Goal: Task Accomplishment & Management: Complete application form

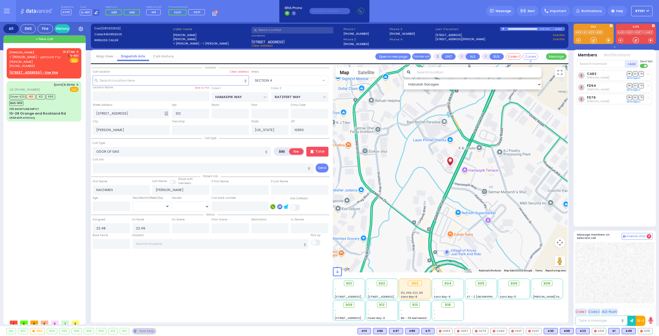
select select "SECTION 4"
select select
click at [33, 58] on span "ר' [PERSON_NAME] - ר' בערל מיטעלמאן" at bounding box center [37, 57] width 56 height 4
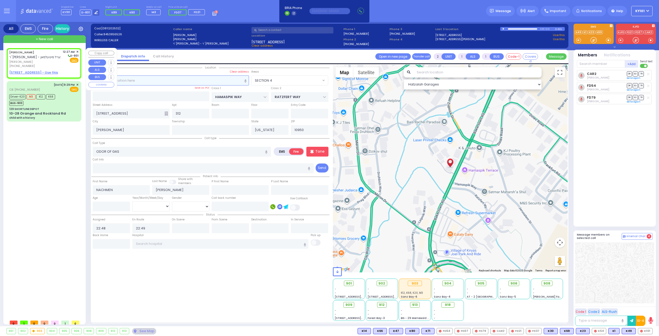
select select
radio input "true"
type input "[PERSON_NAME]"
select select
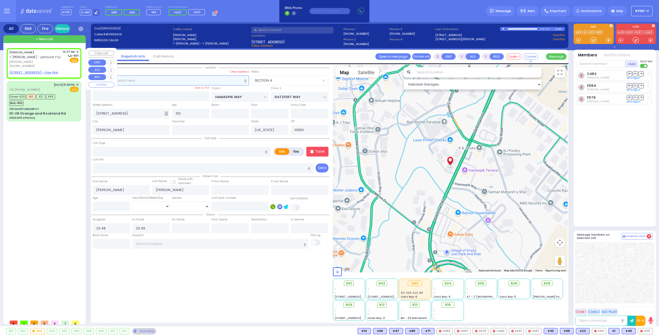
type input "00:27"
select select "Hatzalah Garages"
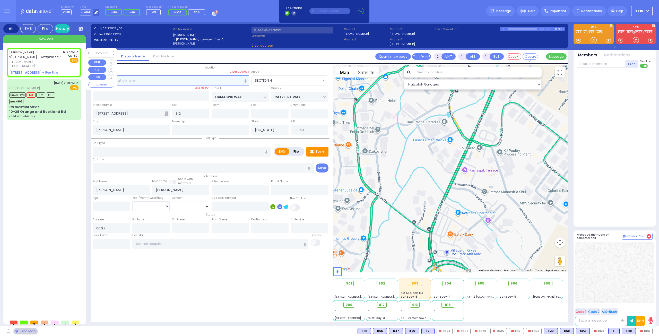
select select
radio input "true"
select select
select select "Hatzalah Garages"
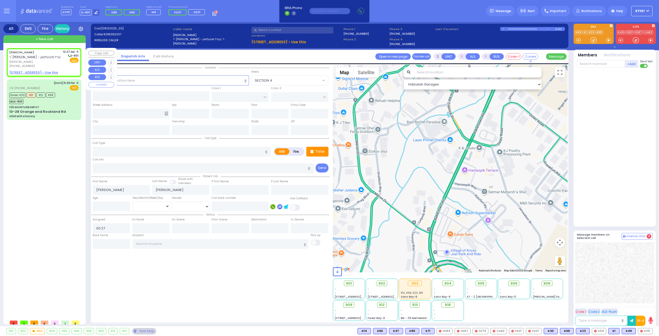
click at [34, 71] on u "[STREET_ADDRESS] - Use this" at bounding box center [33, 72] width 49 height 4
select select
radio input "true"
select select
select select "Hatzalah Garages"
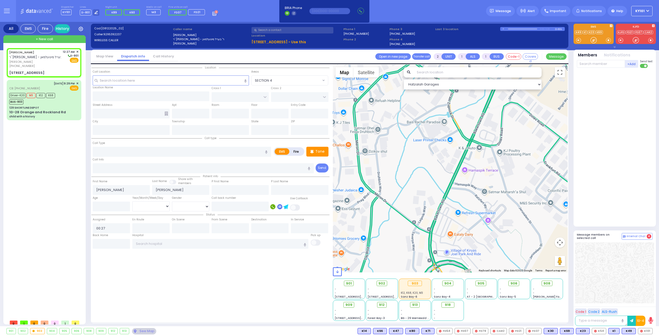
select select
radio input "true"
select select
type input "LUBLIN WAY"
type input "RIMENEV COURT"
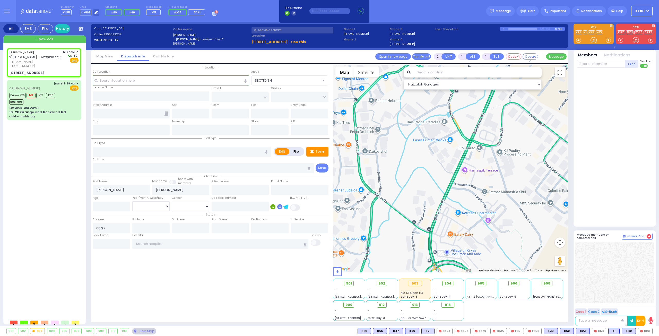
type input "[STREET_ADDRESS]"
type input "105"
type input "Monroe"
type input "[US_STATE]"
type input "10950"
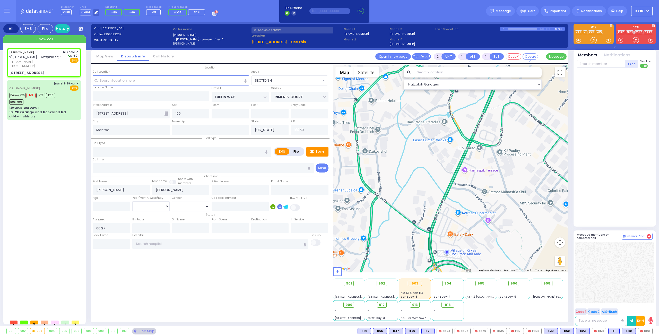
select select "Hatzalah Garages"
select select "SECTION 1"
click at [136, 150] on input "text" at bounding box center [182, 152] width 178 height 10
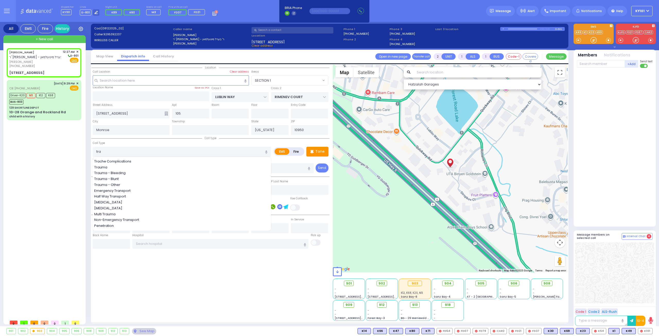
click at [131, 164] on div "Trache Complications Trauma Trauma - Bleeding Trauma - [MEDICAL_DATA] - Other E…" at bounding box center [182, 194] width 179 height 70
click at [130, 166] on div "Trauma" at bounding box center [182, 167] width 176 height 5
type input "Trauma"
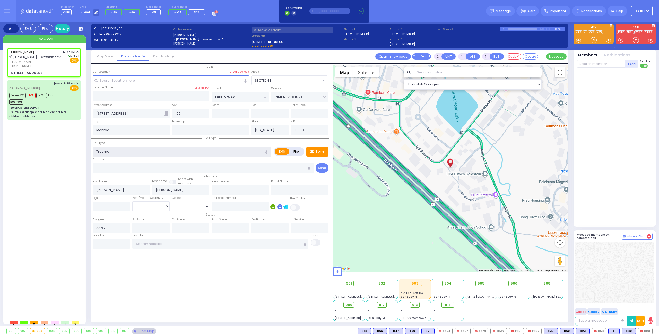
type input "0"
click at [449, 302] on span "918" at bounding box center [450, 304] width 6 height 5
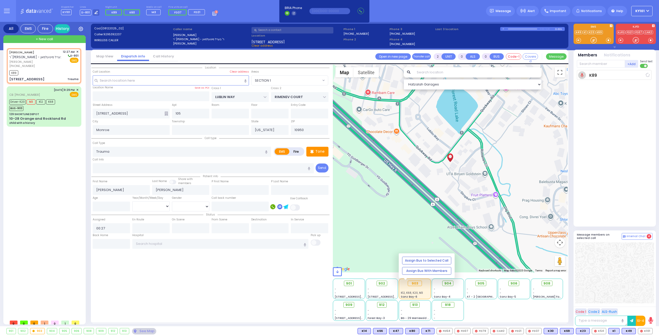
select select
radio input "true"
select select
type input "00:28"
select select "Hatzalah Garages"
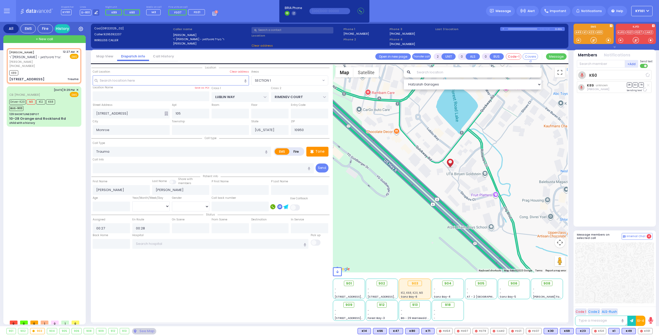
select select
radio input "true"
select select
select select "Hatzalah Garages"
select select
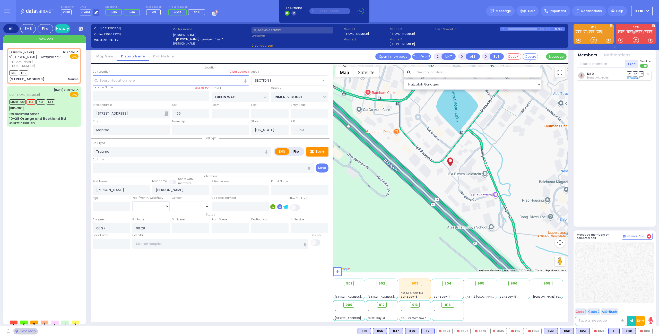
radio input "true"
select select
select select "Hatzalah Garages"
select select "SECTION 1"
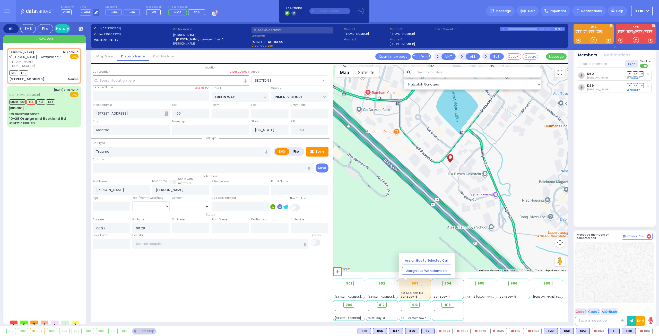
select select "SECTION 1"
select select
radio input "true"
select select
select select "Hatzalah Garages"
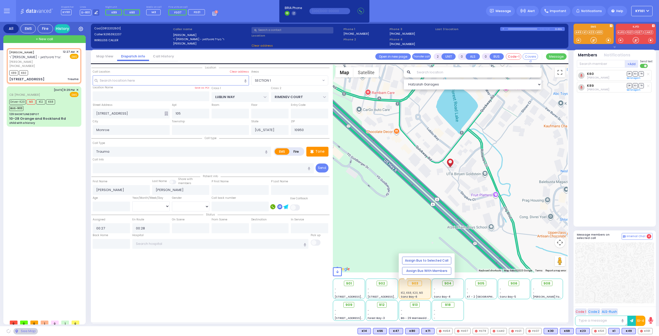
select select
radio input "true"
select select
select select "Hatzalah Garages"
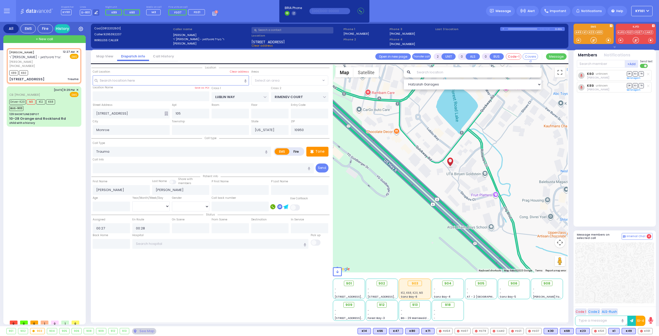
select select "SECTION 1"
click at [507, 15] on div "Message" at bounding box center [500, 11] width 29 height 10
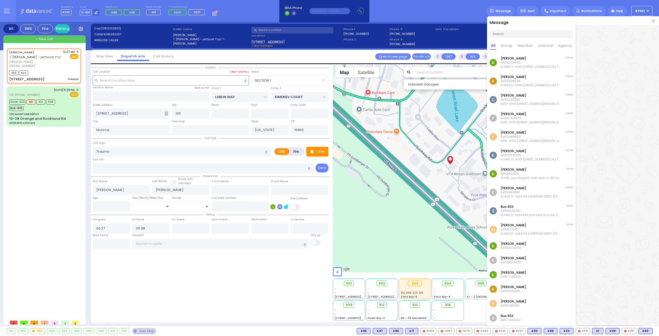
click at [525, 64] on p "8453203452" at bounding box center [531, 63] width 60 height 4
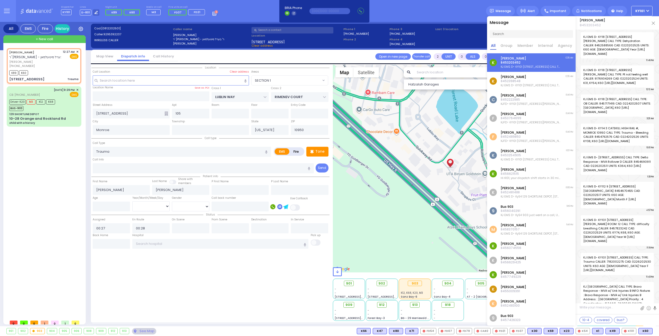
scroll to position [12895, 0]
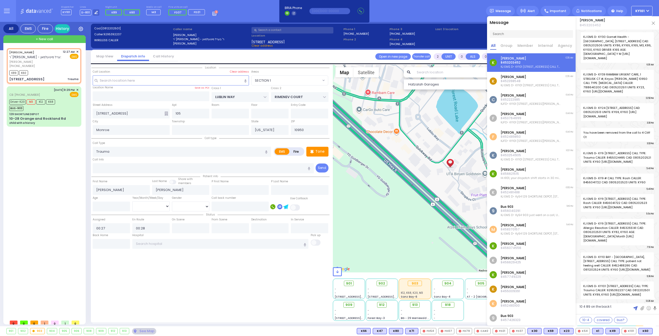
type textarea "10 4 89 on the back ty"
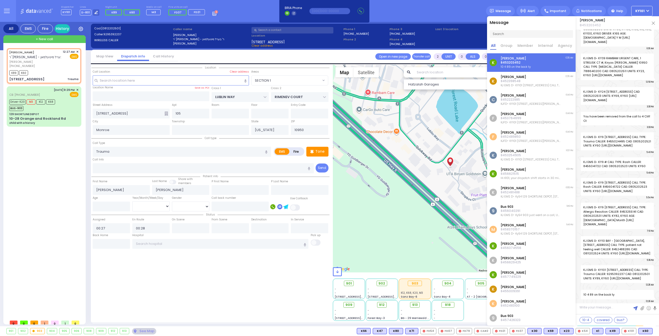
scroll to position [12911, 0]
click at [653, 22] on img at bounding box center [653, 23] width 3 height 3
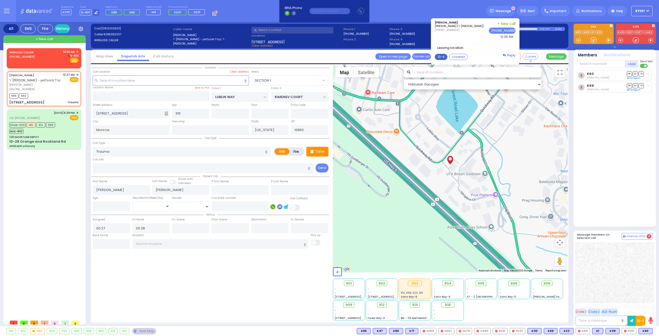
click at [447, 56] on button "10-4" at bounding box center [441, 57] width 13 height 6
type textarea "10-4 thank you"
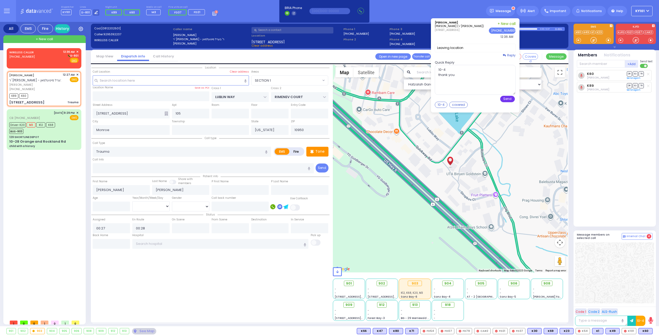
click at [513, 100] on button "Send" at bounding box center [507, 99] width 15 height 6
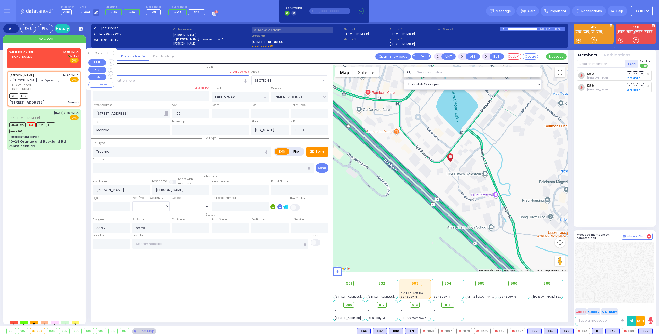
click at [39, 60] on div "WIRELESS CALLER [PHONE_NUMBER] 12:36 AM ✕ D-801" at bounding box center [43, 56] width 69 height 13
type input "1"
select select
radio input "true"
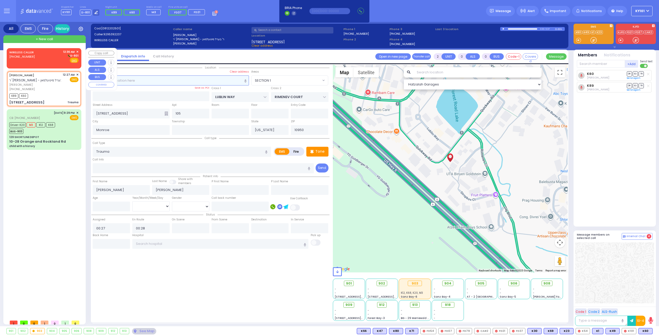
select select
type input "00:36"
select select "Hatzalah Garages"
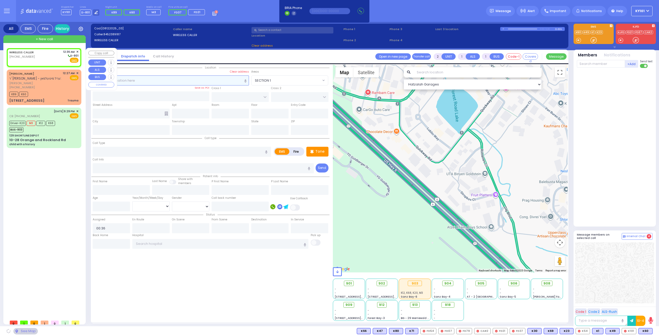
select select
radio input "true"
select select
select select "Hatzalah Garages"
click at [78, 51] on span "✕" at bounding box center [77, 52] width 2 height 4
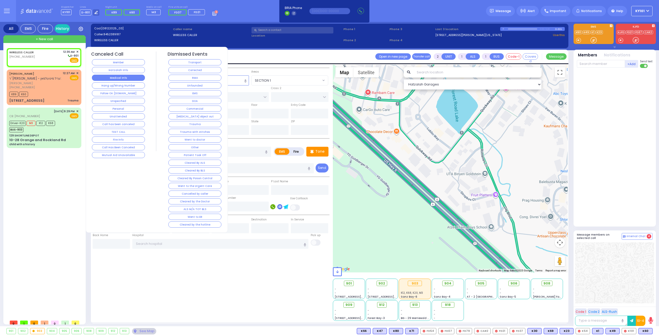
click at [113, 75] on button "Medical Info" at bounding box center [118, 78] width 53 height 6
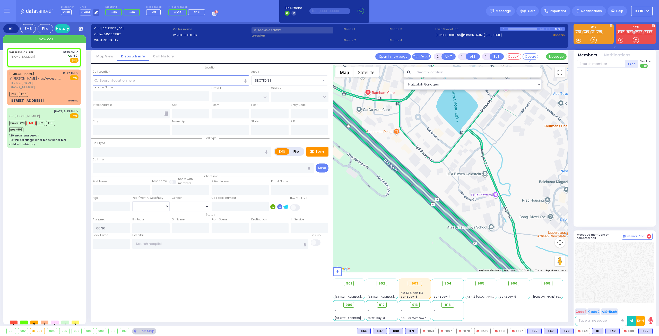
select select
radio input "true"
select select
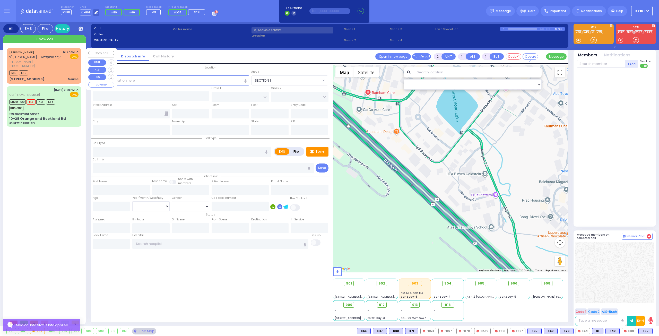
click at [48, 68] on div "[PHONE_NUMBER]" at bounding box center [35, 66] width 52 height 4
type input "0"
select select
type input "Trauma"
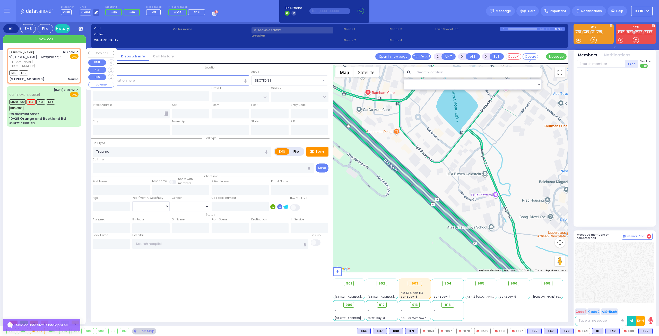
radio input "true"
type input "[PERSON_NAME]"
select select
type input "00:27"
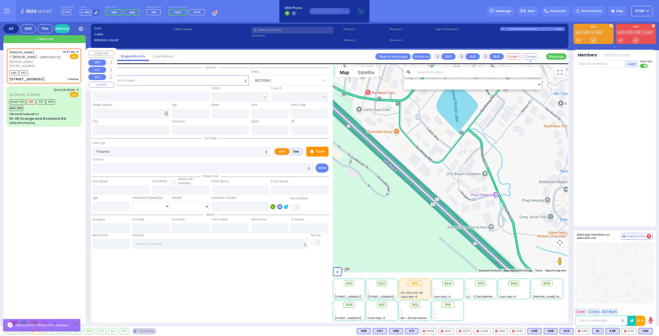
type input "00:28"
select select "Hatzalah Garages"
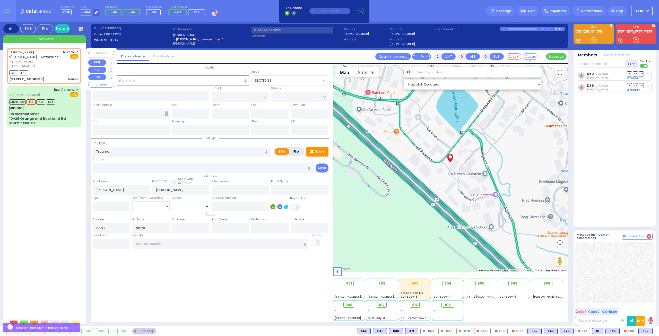
type input "LUBLIN WAY"
type input "RIMENEV COURT"
type input "[STREET_ADDRESS]"
type input "105"
type input "Monroe"
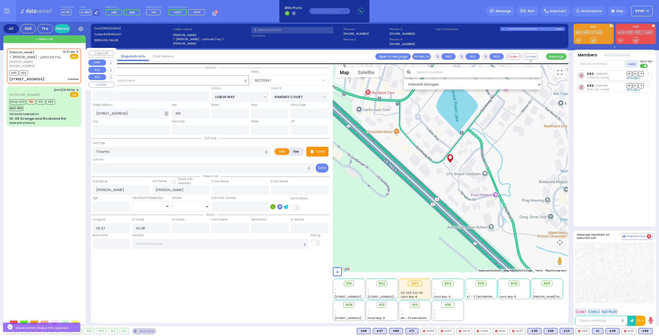
type input "[US_STATE]"
type input "10950"
select select "SECTION 1"
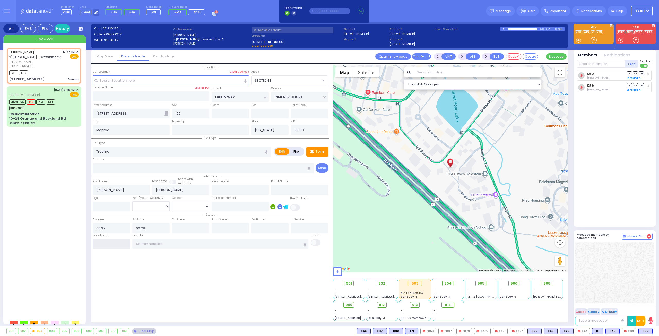
click at [97, 239] on input "text" at bounding box center [111, 244] width 37 height 10
type input "00:36"
select select
radio input "true"
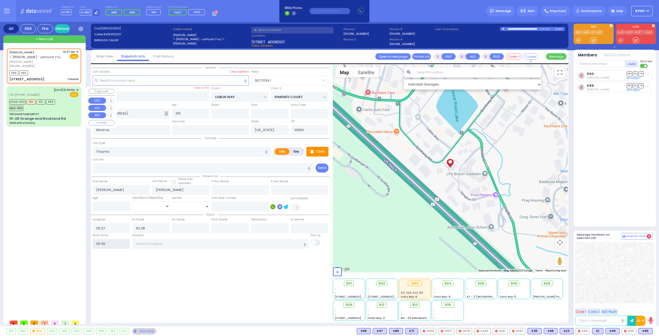
select select
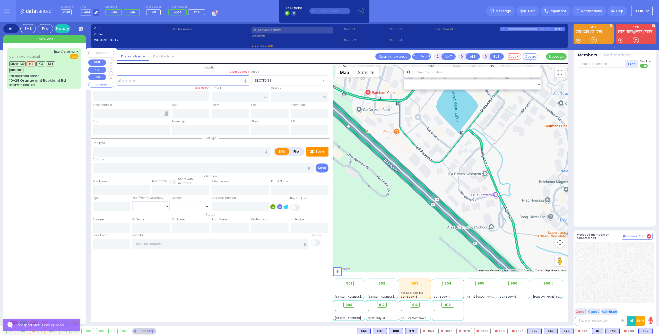
click at [43, 79] on div "10-28 Orange and Rockland Rd" at bounding box center [37, 80] width 57 height 5
type input "6"
select select
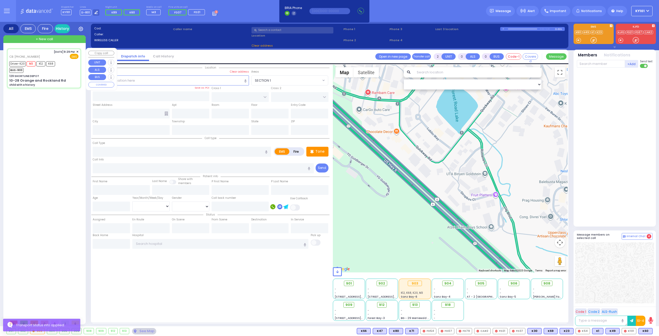
type input "child with a history"
radio input "true"
type input "going to [GEOGRAPHIC_DATA]"
type input "Aidy"
type input "[PERSON_NAME]"
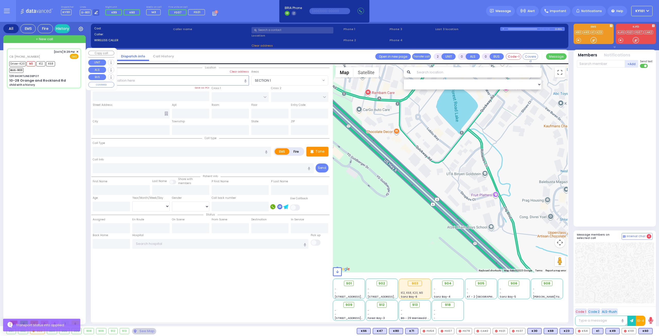
type input "7"
select select "Year"
select select "[DEMOGRAPHIC_DATA]"
type input "8452225858"
type input "21:29"
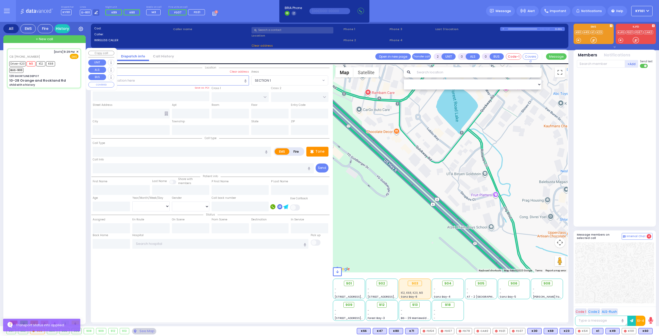
type input "21:33"
type input "21:55"
type input "22:10"
type input "23:08"
type input "23:55"
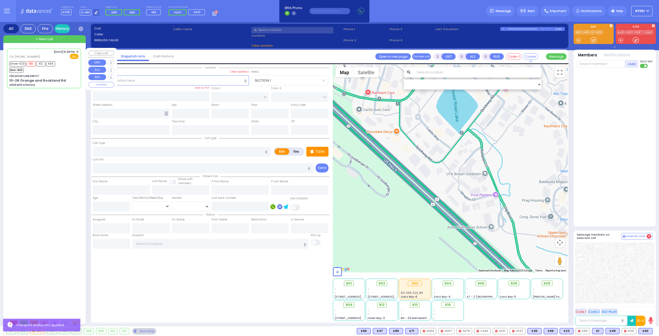
type input "[US_STATE][GEOGRAPHIC_DATA] [PERSON_NAME][GEOGRAPHIC_DATA] [STREET_ADDRESS][US_…"
select select "Hatzalah Garages"
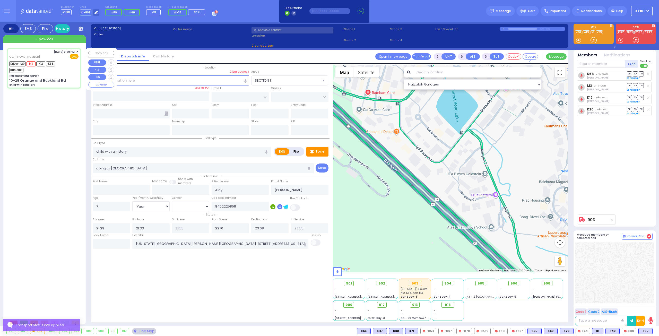
type input "129 SHORTLINE DEPOT"
type input "10-28 Orange and Rockland Rd"
type input "Monroe"
type input "[US_STATE]"
type input "10950"
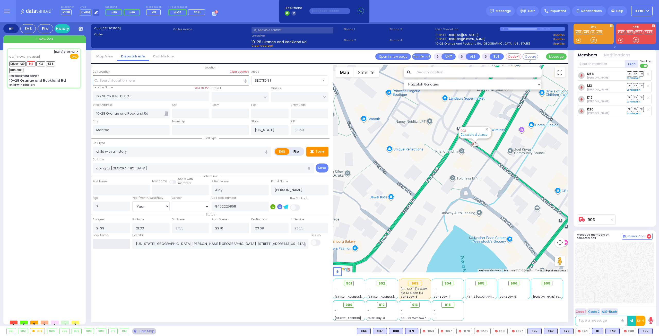
click at [107, 244] on input "text" at bounding box center [111, 244] width 37 height 10
type input "00:37"
select select
radio input "true"
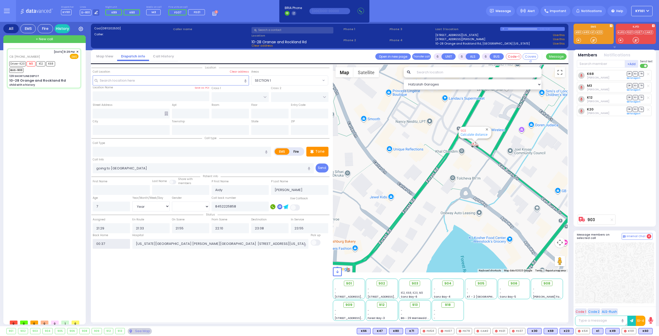
select select
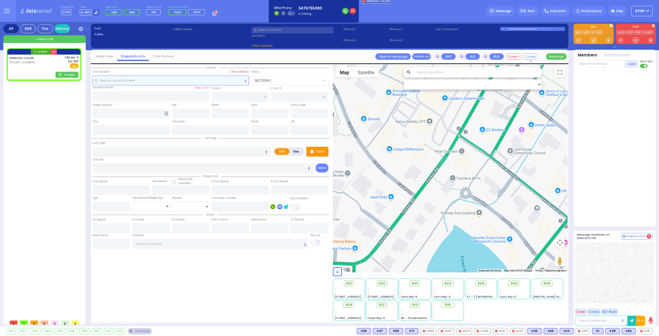
type input "2"
type input "1"
select select
radio input "true"
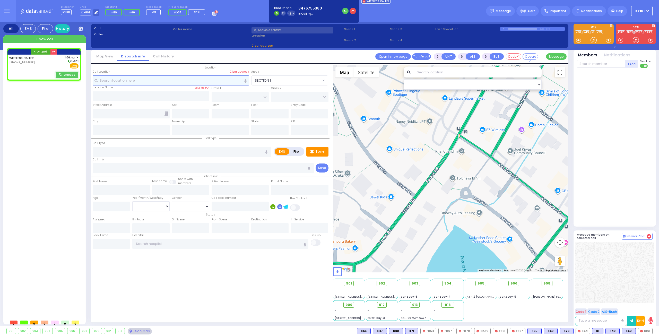
select select
type input "01:06"
select select "Hatzalah Garages"
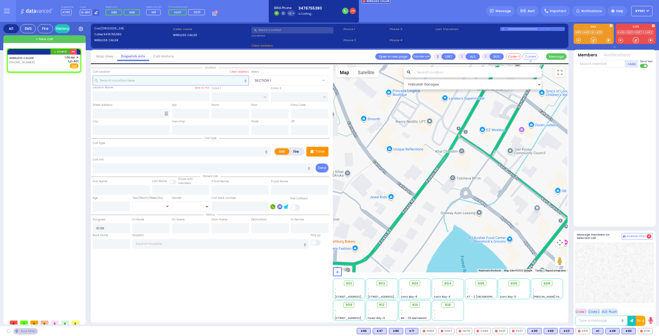
select select
radio input "true"
select select
select select "Hatzalah Garages"
